Goal: Use online tool/utility: Utilize a website feature to perform a specific function

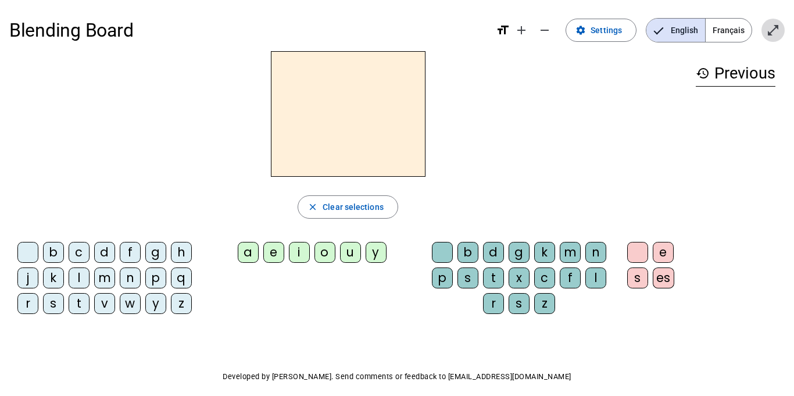
click at [771, 28] on mat-icon "open_in_full" at bounding box center [773, 30] width 14 height 14
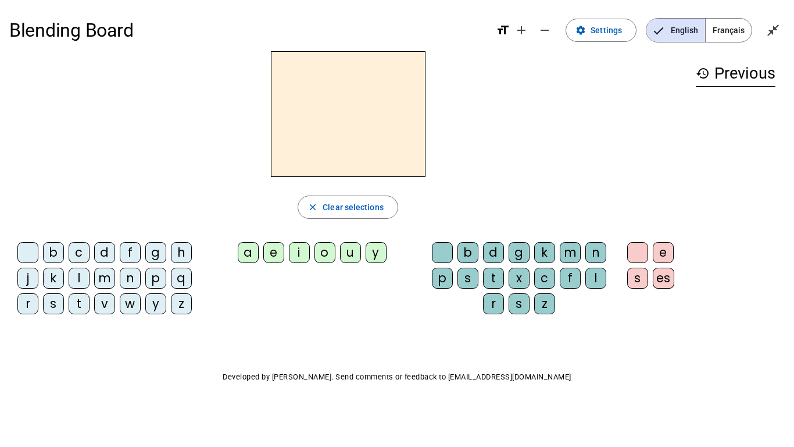
click at [49, 254] on div "b" at bounding box center [53, 252] width 21 height 21
click at [321, 252] on div "o" at bounding box center [325, 252] width 21 height 21
click at [600, 283] on div "l" at bounding box center [596, 277] width 21 height 21
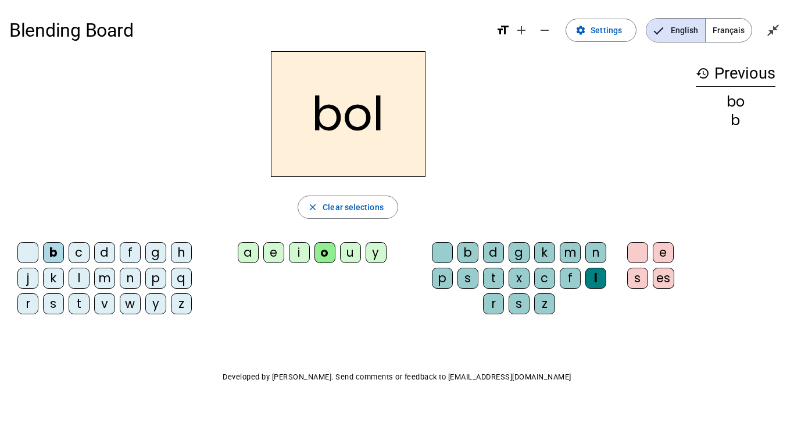
click at [52, 303] on div "s" at bounding box center [53, 303] width 21 height 21
click at [301, 244] on div "i" at bounding box center [299, 252] width 21 height 21
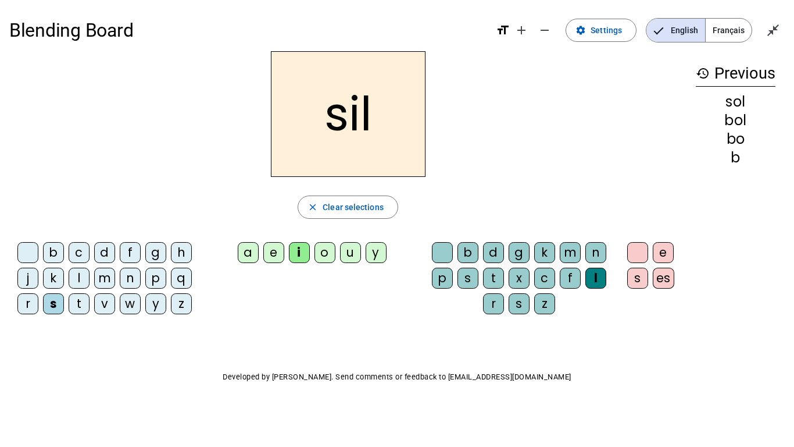
click at [447, 248] on div at bounding box center [442, 252] width 21 height 21
click at [133, 278] on div "n" at bounding box center [130, 277] width 21 height 21
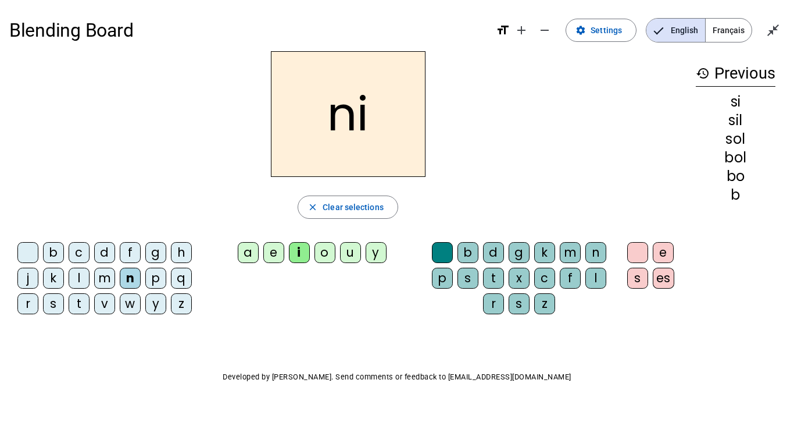
click at [271, 251] on div "e" at bounding box center [273, 252] width 21 height 21
click at [79, 276] on div "l" at bounding box center [79, 277] width 21 height 21
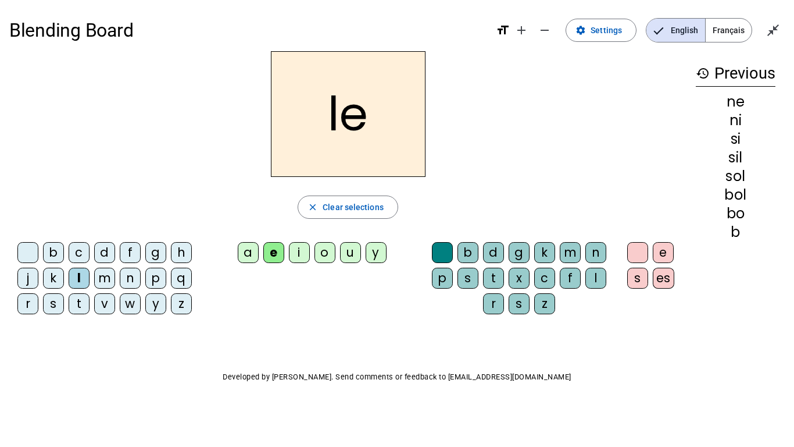
click at [248, 250] on div "a" at bounding box center [248, 252] width 21 height 21
click at [101, 302] on div "v" at bounding box center [104, 303] width 21 height 21
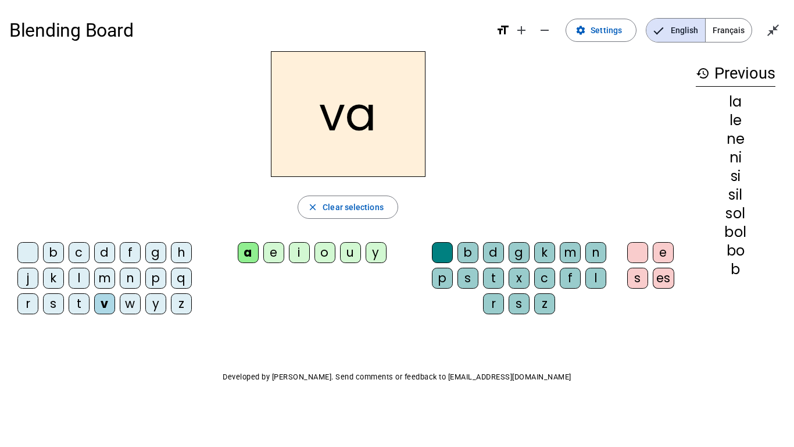
click at [78, 306] on div "t" at bounding box center [79, 303] width 21 height 21
click at [271, 248] on div "e" at bounding box center [273, 252] width 21 height 21
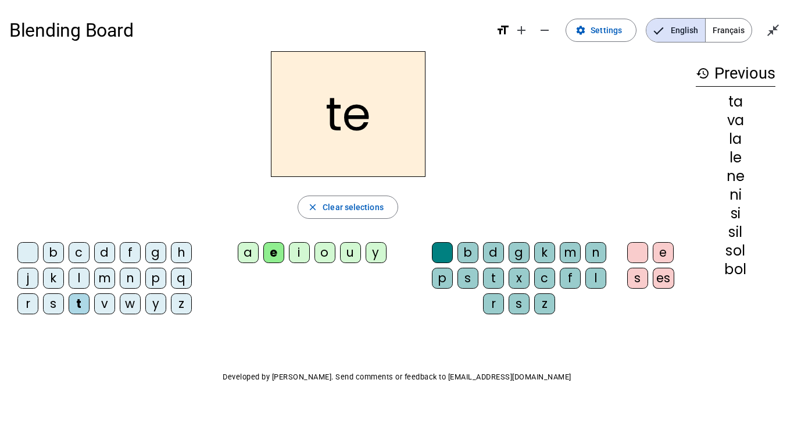
click at [99, 254] on div "d" at bounding box center [104, 252] width 21 height 21
click at [102, 277] on div "m" at bounding box center [104, 277] width 21 height 21
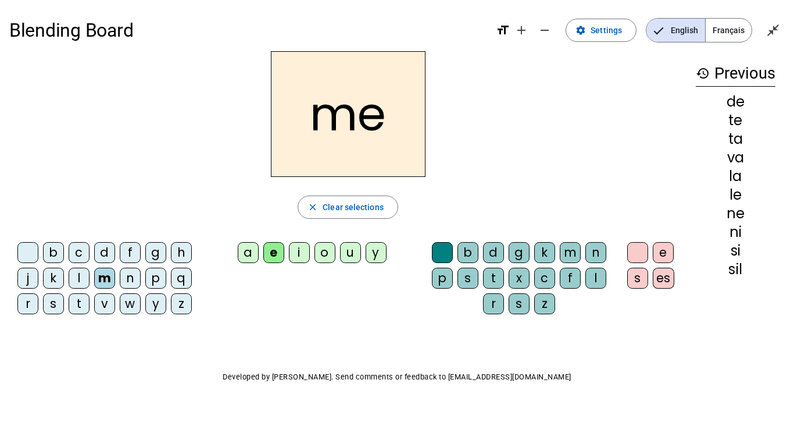
click at [244, 248] on div "a" at bounding box center [248, 252] width 21 height 21
click at [596, 279] on div "l" at bounding box center [596, 277] width 21 height 21
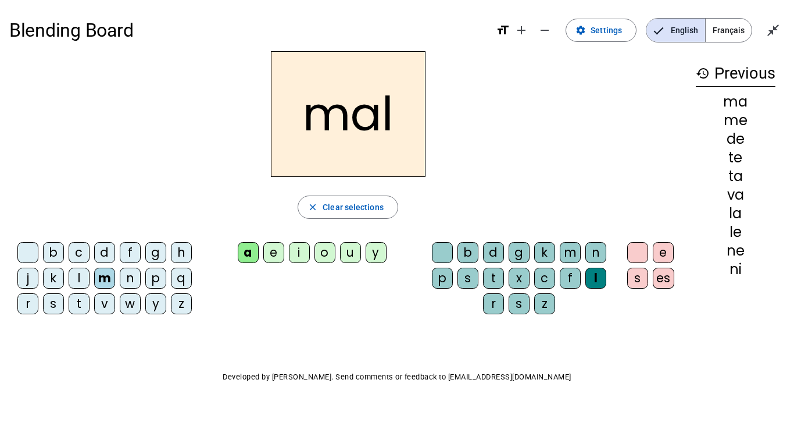
click at [55, 248] on div "b" at bounding box center [53, 252] width 21 height 21
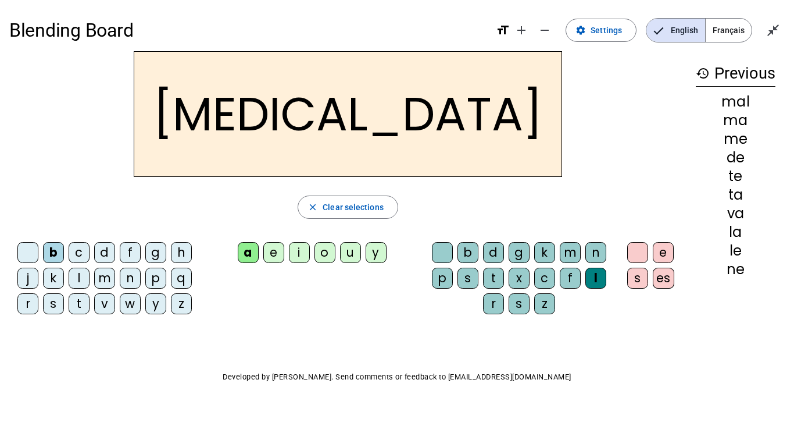
click at [551, 277] on div "c" at bounding box center [544, 277] width 21 height 21
